Goal: Transaction & Acquisition: Subscribe to service/newsletter

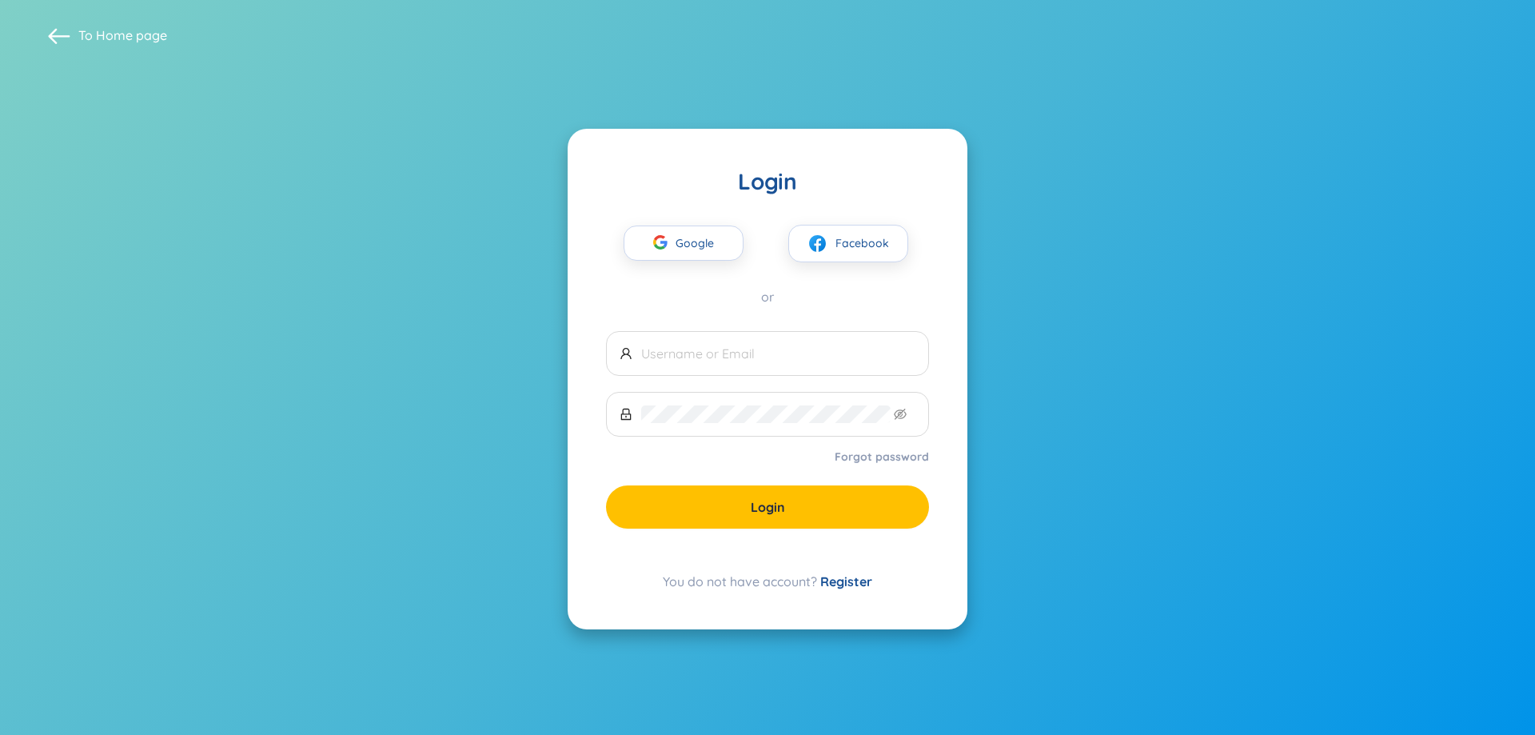
click at [694, 240] on span "Google" at bounding box center [699, 243] width 46 height 34
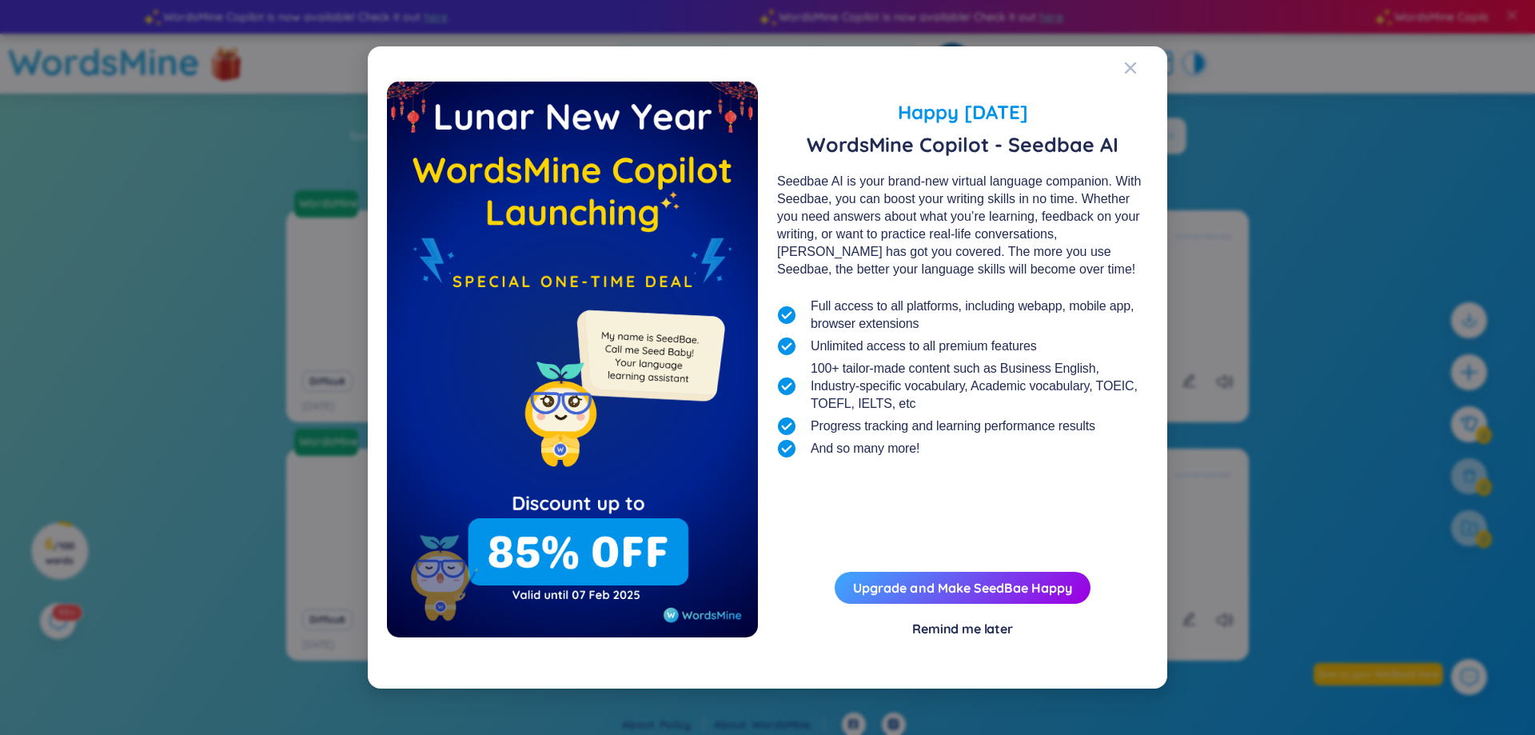
click at [967, 622] on div "Remind me later" at bounding box center [962, 629] width 101 height 18
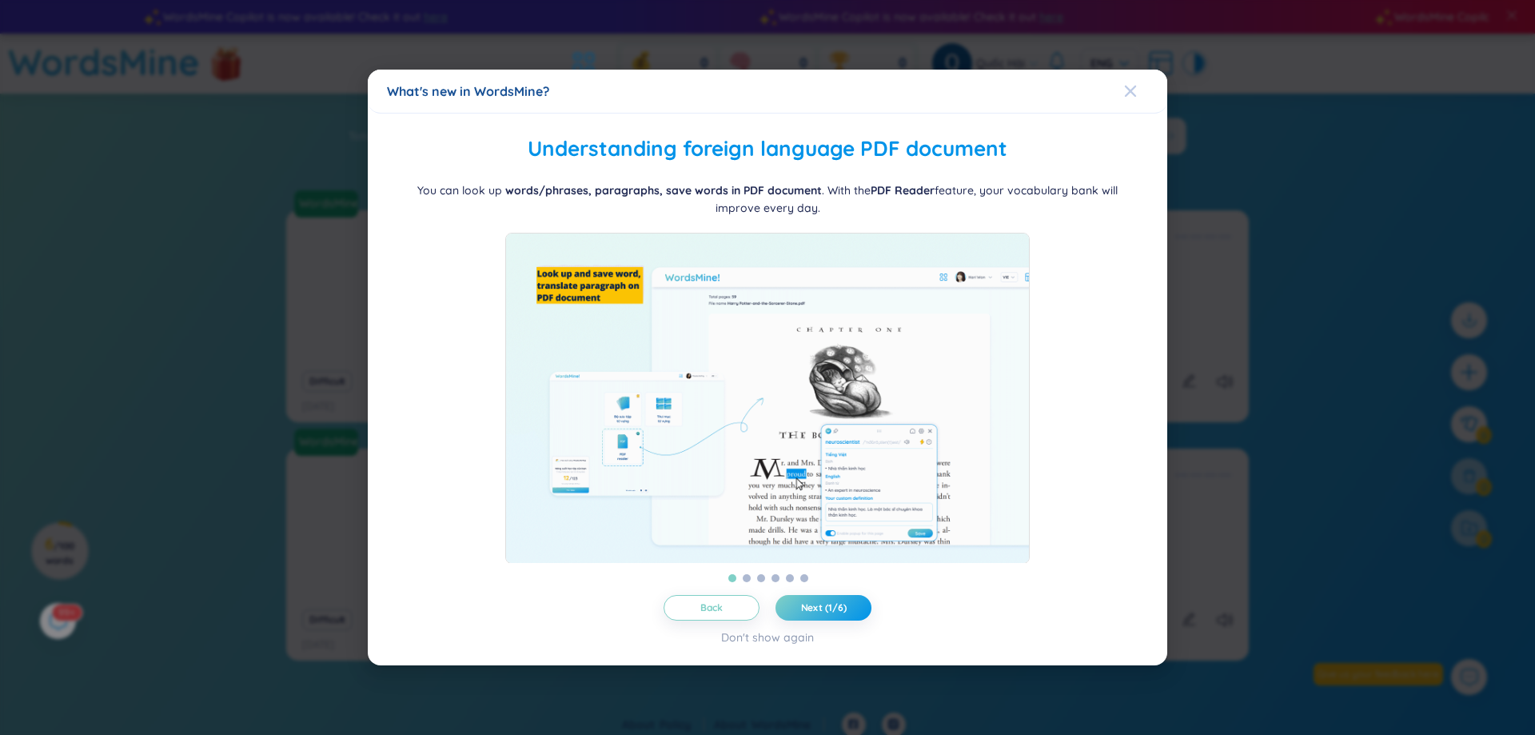
click at [1127, 86] on icon "Close" at bounding box center [1130, 91] width 11 height 11
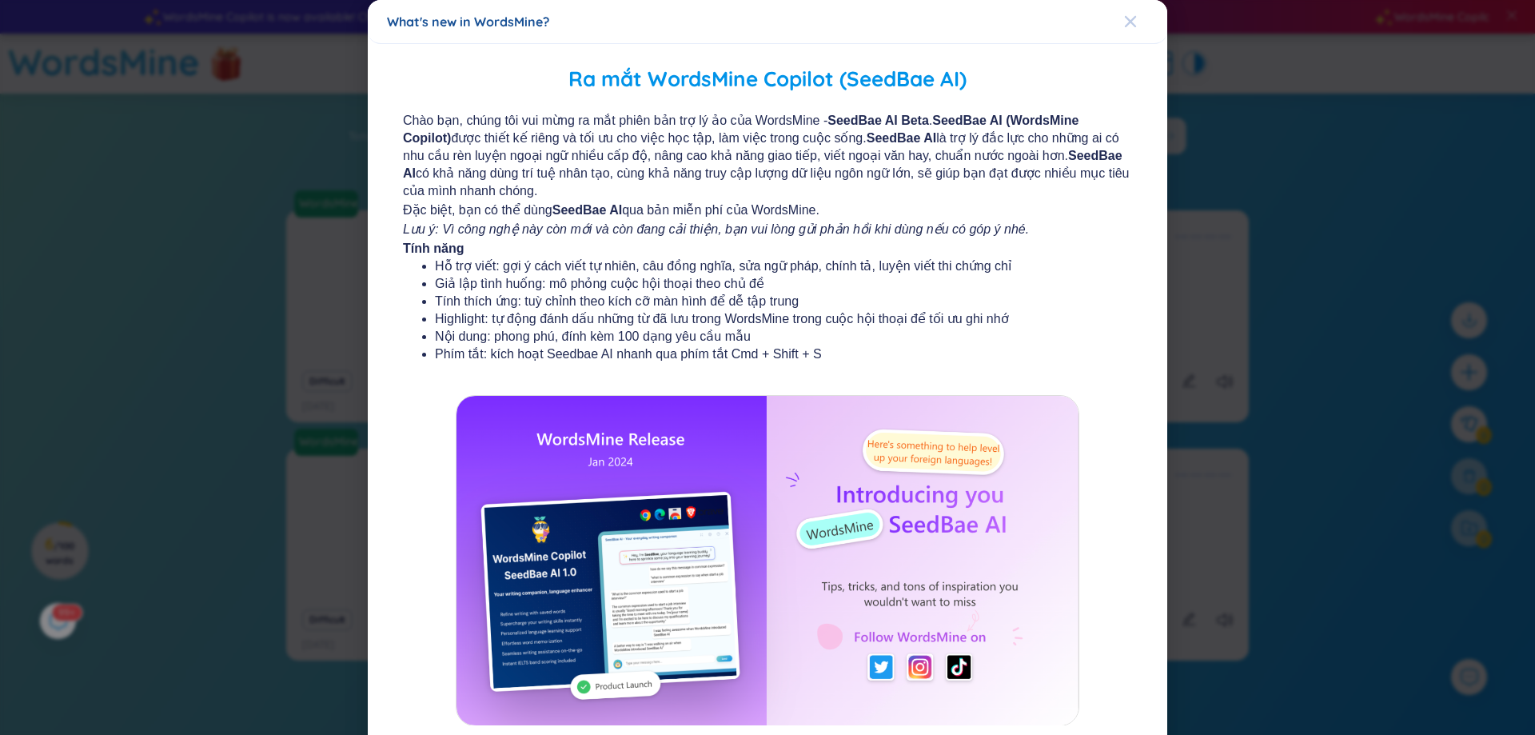
click at [1125, 18] on icon "Close" at bounding box center [1130, 21] width 13 height 13
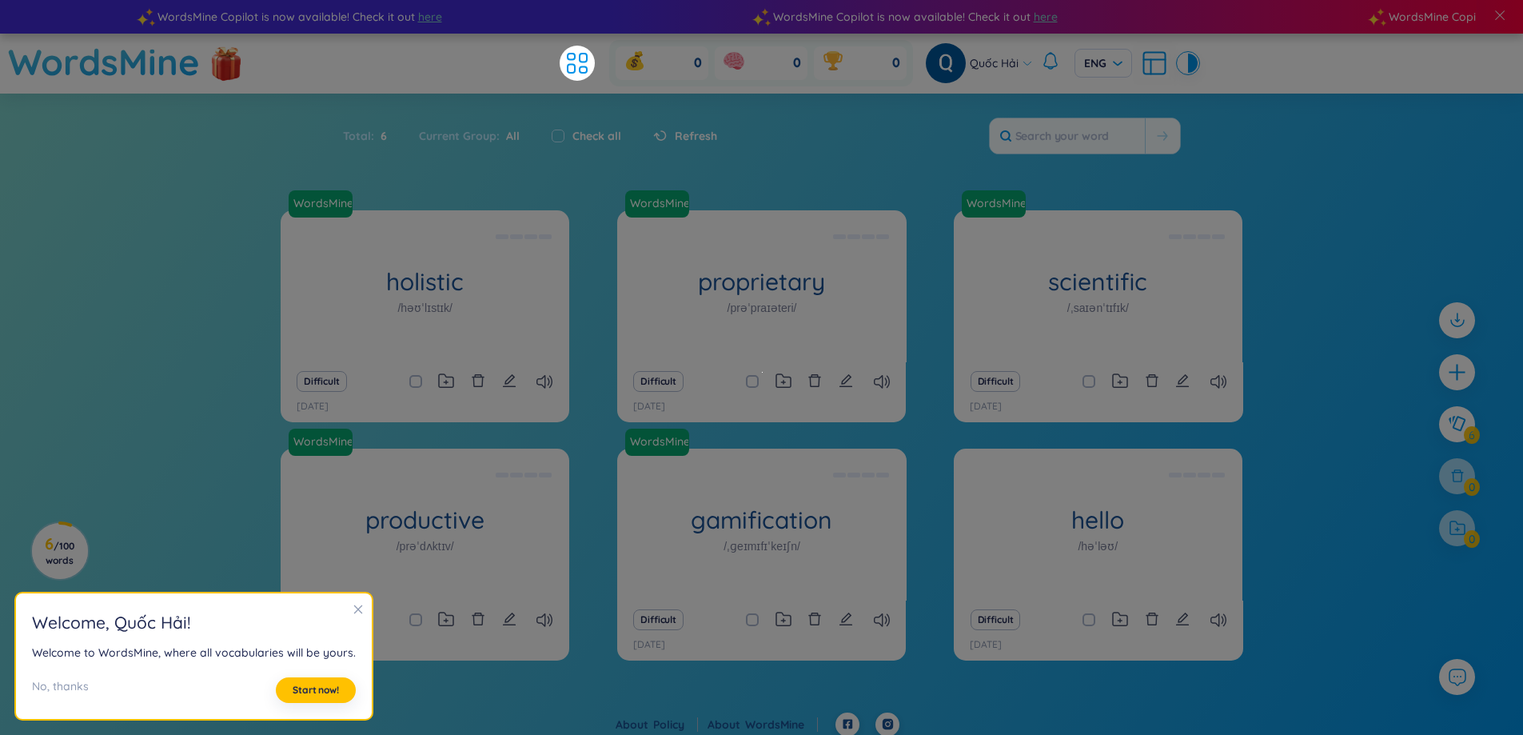
click at [1320, 377] on div "WordsMine holistic /həʊˈlɪstɪk/ Toàn diện Eg: The holistic approach to healthca…" at bounding box center [761, 461] width 1523 height 502
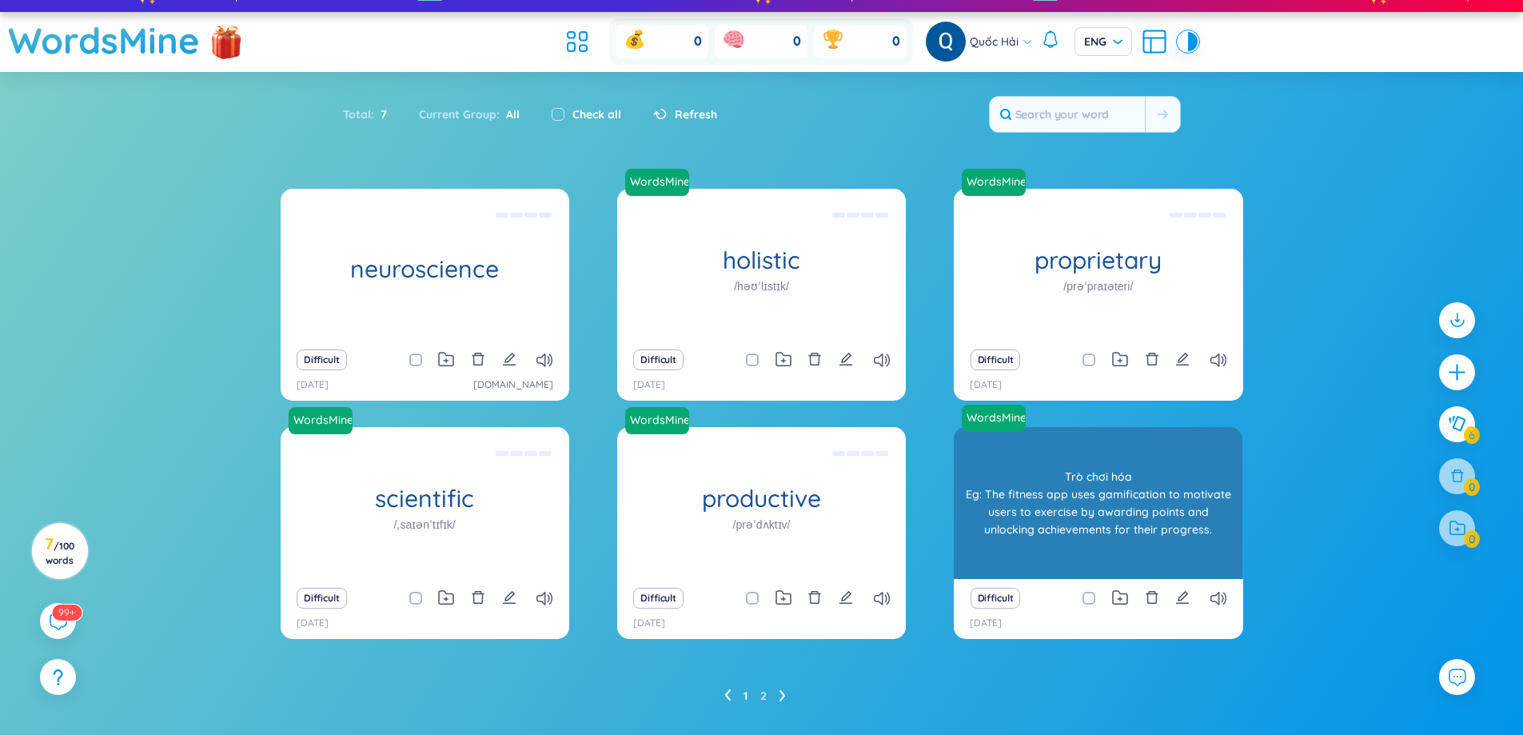
scroll to position [59, 0]
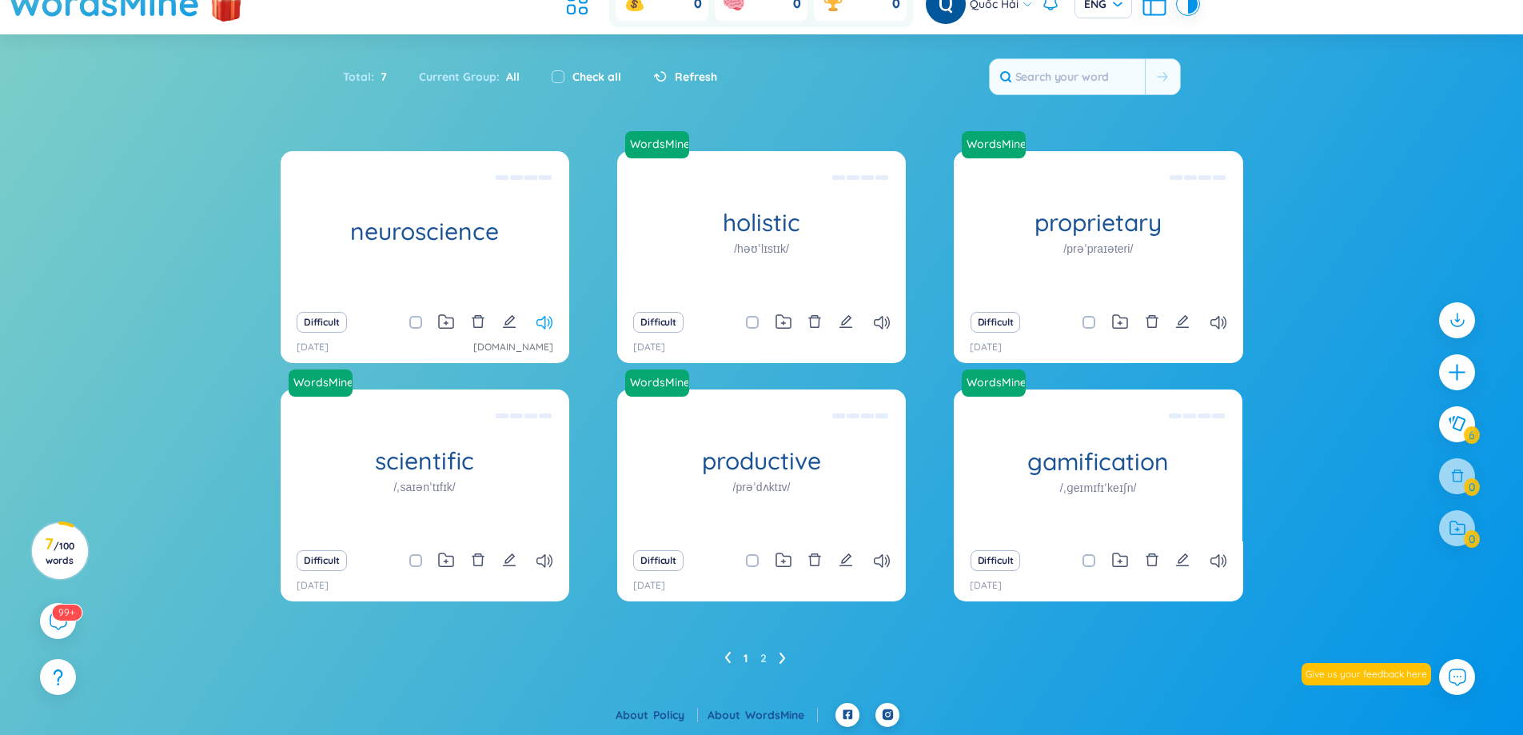
click at [544, 326] on icon at bounding box center [545, 323] width 16 height 14
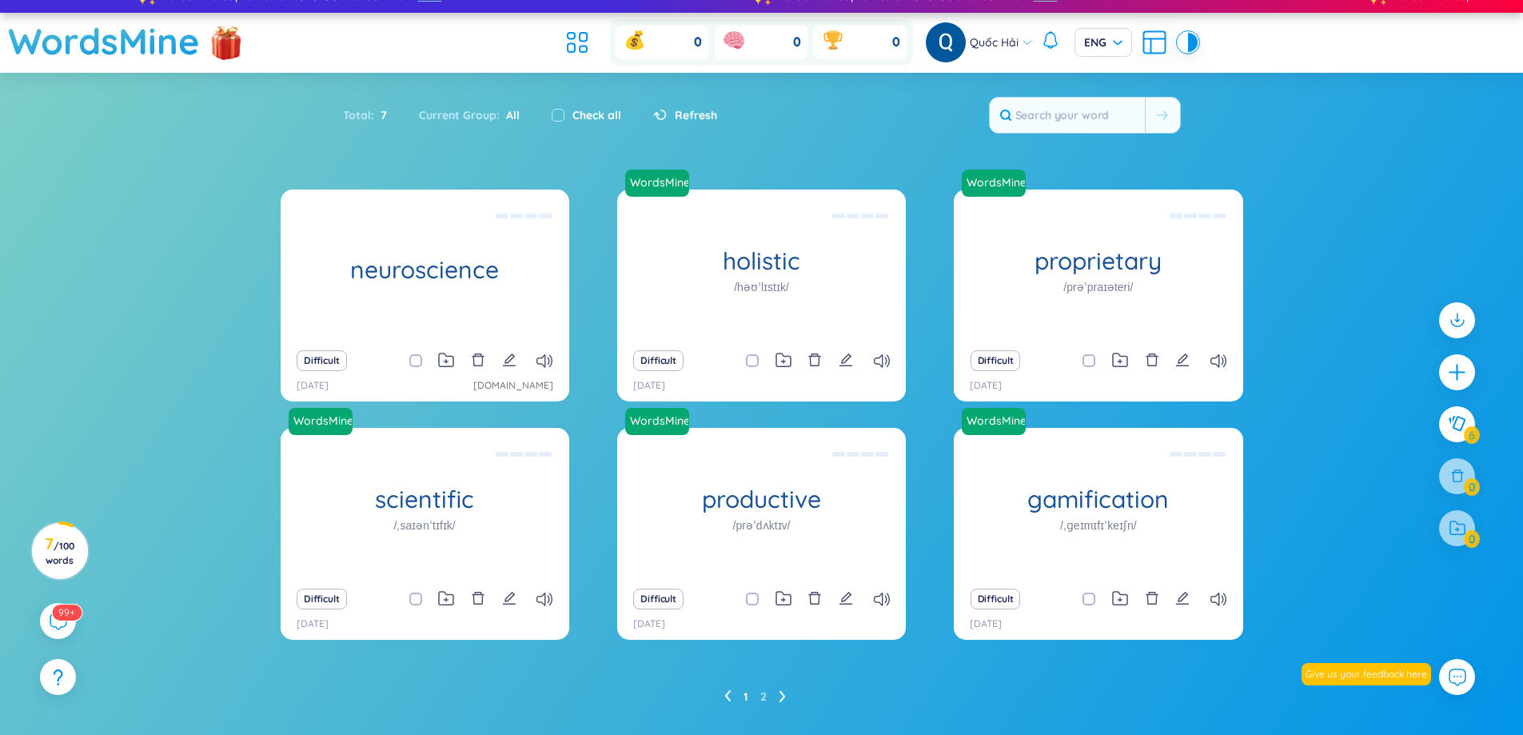
scroll to position [0, 0]
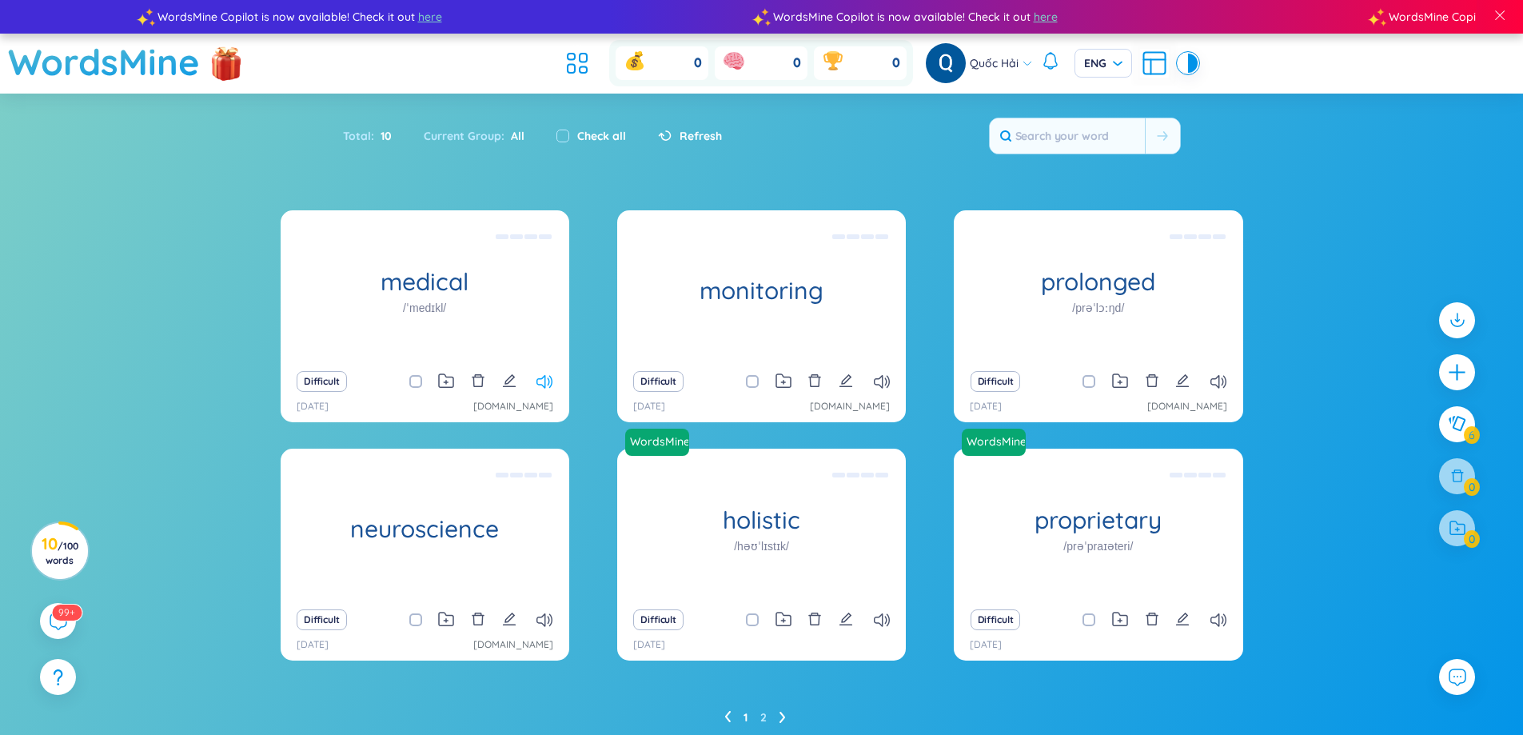
click at [547, 380] on icon at bounding box center [545, 382] width 16 height 14
click at [72, 542] on span "/ 100 words" at bounding box center [62, 553] width 33 height 26
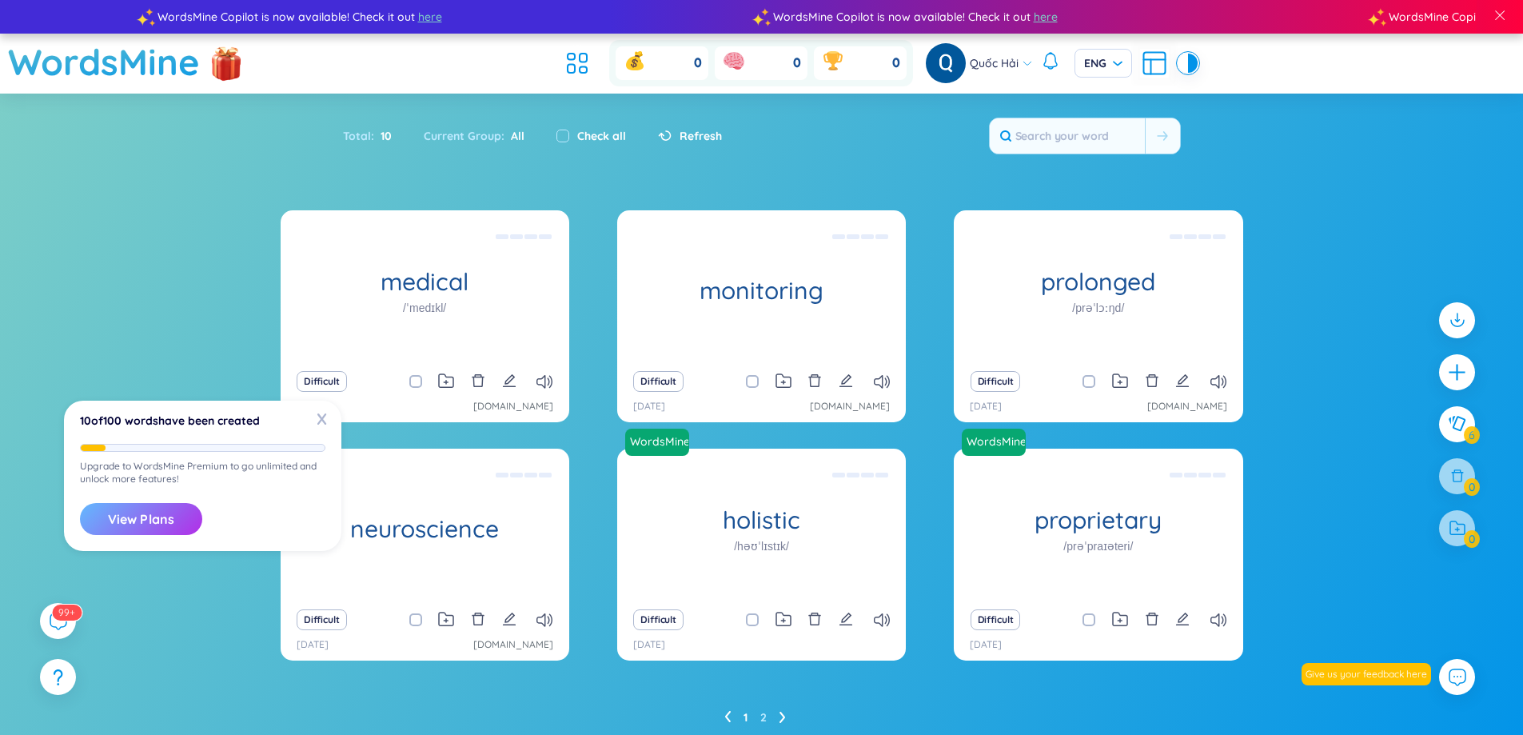
click at [162, 512] on button "View Plans" at bounding box center [141, 519] width 122 height 32
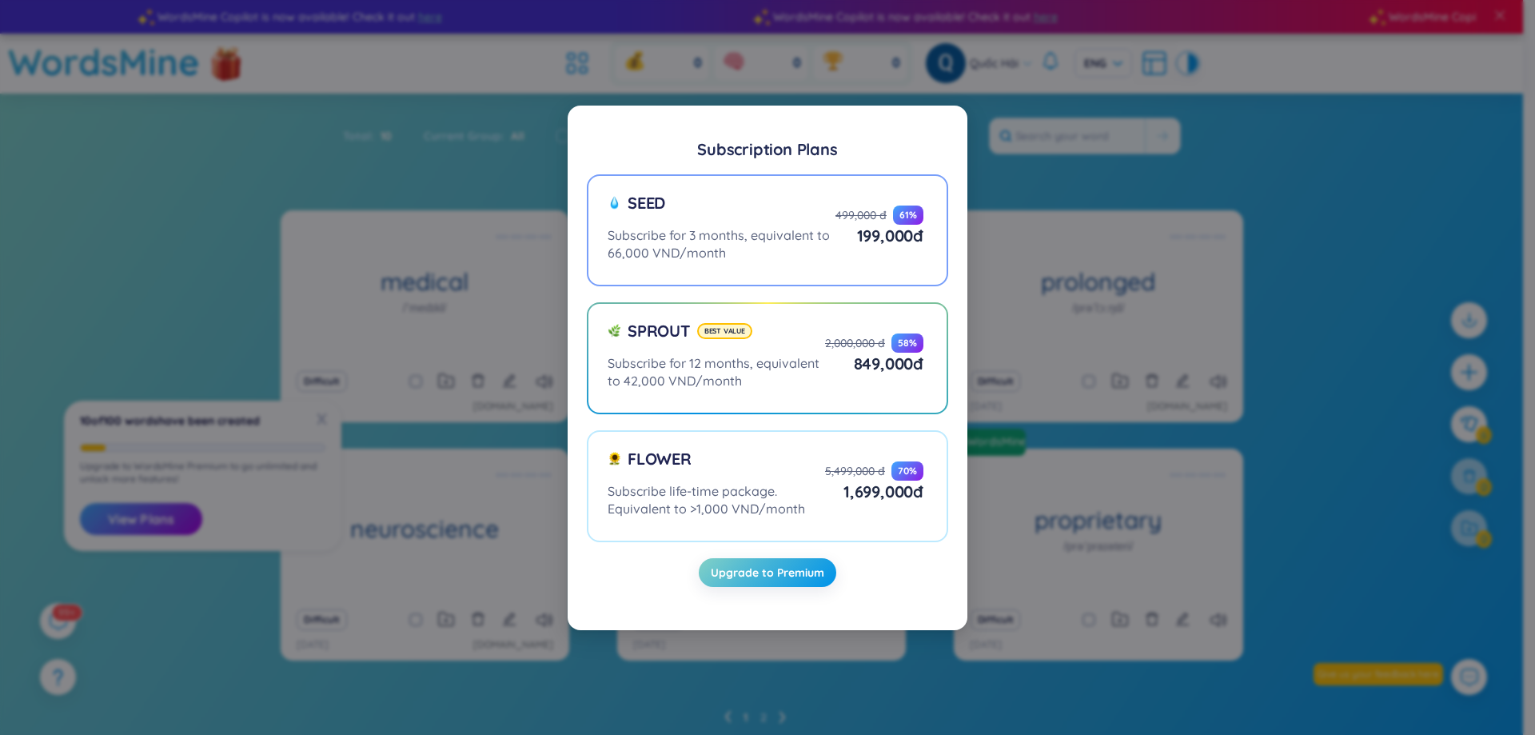
click at [827, 231] on div "Subscribe for 3 months, equivalent to 66,000 VND/month" at bounding box center [722, 243] width 228 height 35
click at [0, 0] on input "Seed Subscribe for 3 months, equivalent to 66,000 VND/month 499,000 đ 61 % 199,…" at bounding box center [0, 0] width 0 height 0
click at [827, 231] on div "Subscribe for 3 months, equivalent to 66,000 VND/month" at bounding box center [722, 243] width 228 height 35
click at [0, 0] on input "Seed Subscribe for 3 months, equivalent to 66,000 VND/month 499,000 đ 61 % 199,…" at bounding box center [0, 0] width 0 height 0
click at [481, 328] on div "Subscription Plans Seed Subscribe for 3 months, equivalent to 66,000 VND/month …" at bounding box center [767, 367] width 1535 height 735
